Goal: Navigation & Orientation: Find specific page/section

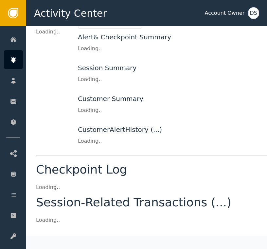
scroll to position [65, 0]
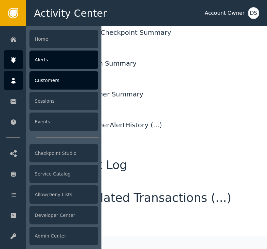
click at [54, 75] on div "Customers" at bounding box center [64, 80] width 69 height 18
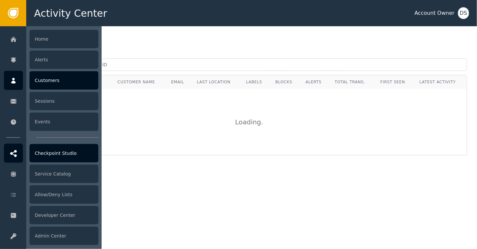
click at [20, 151] on div at bounding box center [13, 153] width 19 height 19
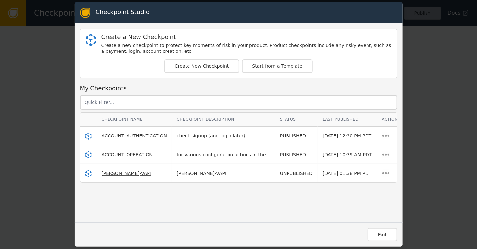
click at [113, 173] on span "[PERSON_NAME]-VAPI" at bounding box center [126, 172] width 49 height 5
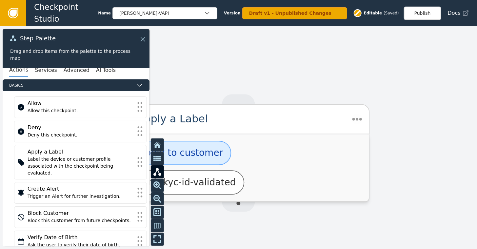
click at [12, 10] on icon at bounding box center [13, 13] width 7 height 7
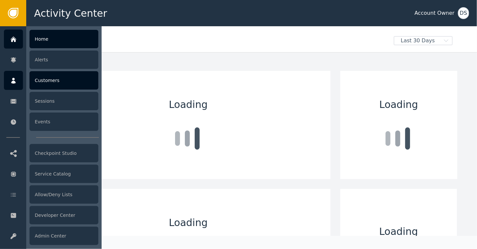
click at [45, 77] on div "Customers" at bounding box center [64, 80] width 69 height 18
